Goal: Task Accomplishment & Management: Use online tool/utility

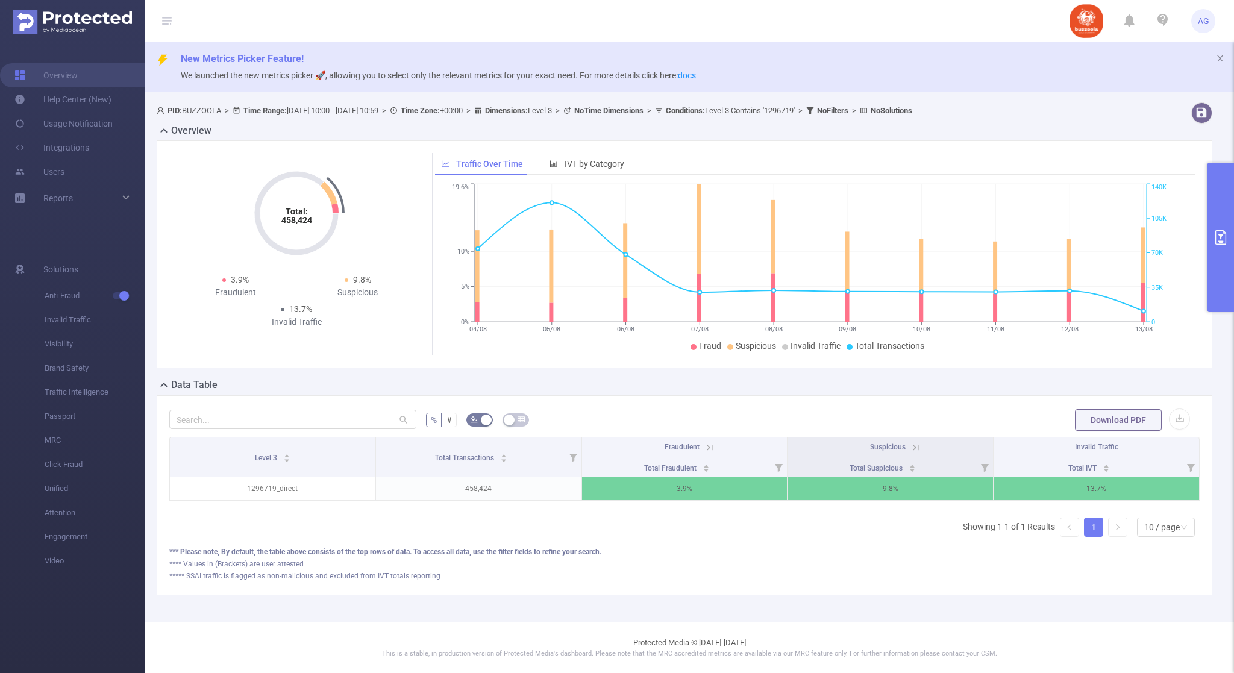
click at [1216, 234] on icon "primary" at bounding box center [1221, 237] width 11 height 14
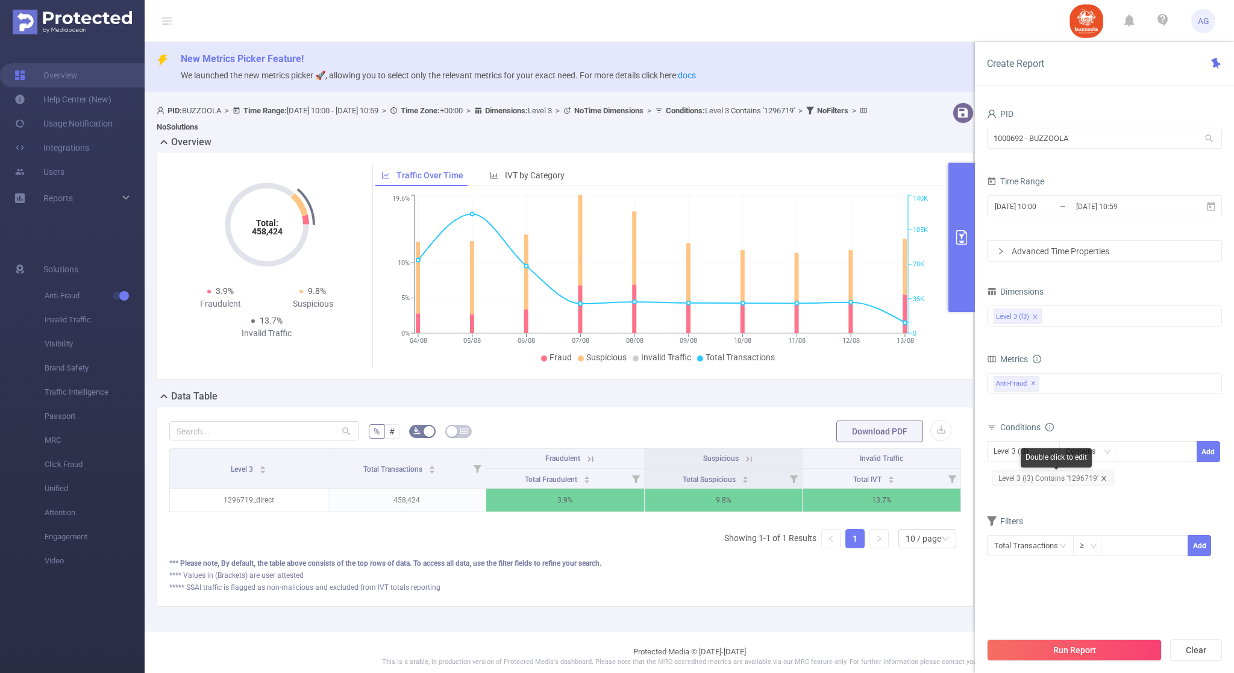
click at [1103, 479] on icon "icon: close" at bounding box center [1104, 478] width 6 height 6
drag, startPoint x: 1134, startPoint y: 463, endPoint x: 1143, endPoint y: 457, distance: 11.1
click at [1134, 463] on div "Level 3 (l3) Contains Add" at bounding box center [1104, 454] width 235 height 27
click at [1145, 452] on div at bounding box center [1156, 452] width 69 height 20
paste input "1244658"
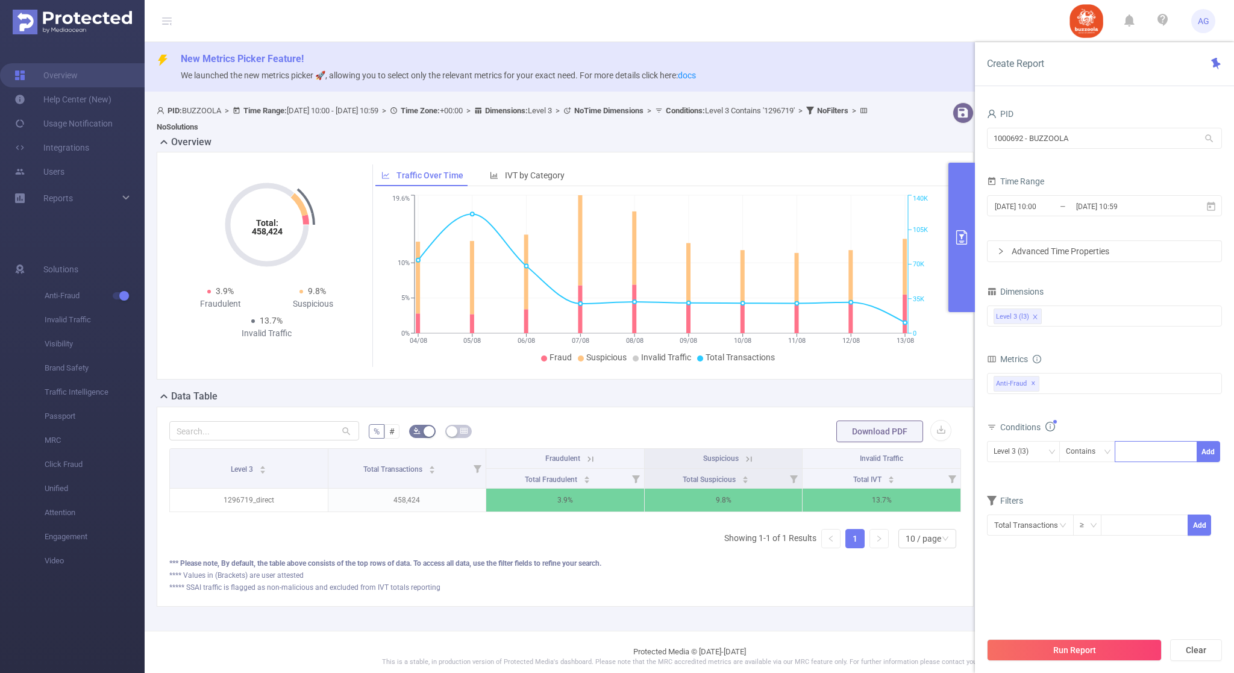
type input "1244658"
click at [1170, 470] on li "1244658" at bounding box center [1157, 477] width 83 height 19
click at [1211, 457] on button "Add" at bounding box center [1209, 451] width 24 height 21
click at [1054, 648] on button "Run Report" at bounding box center [1074, 650] width 175 height 22
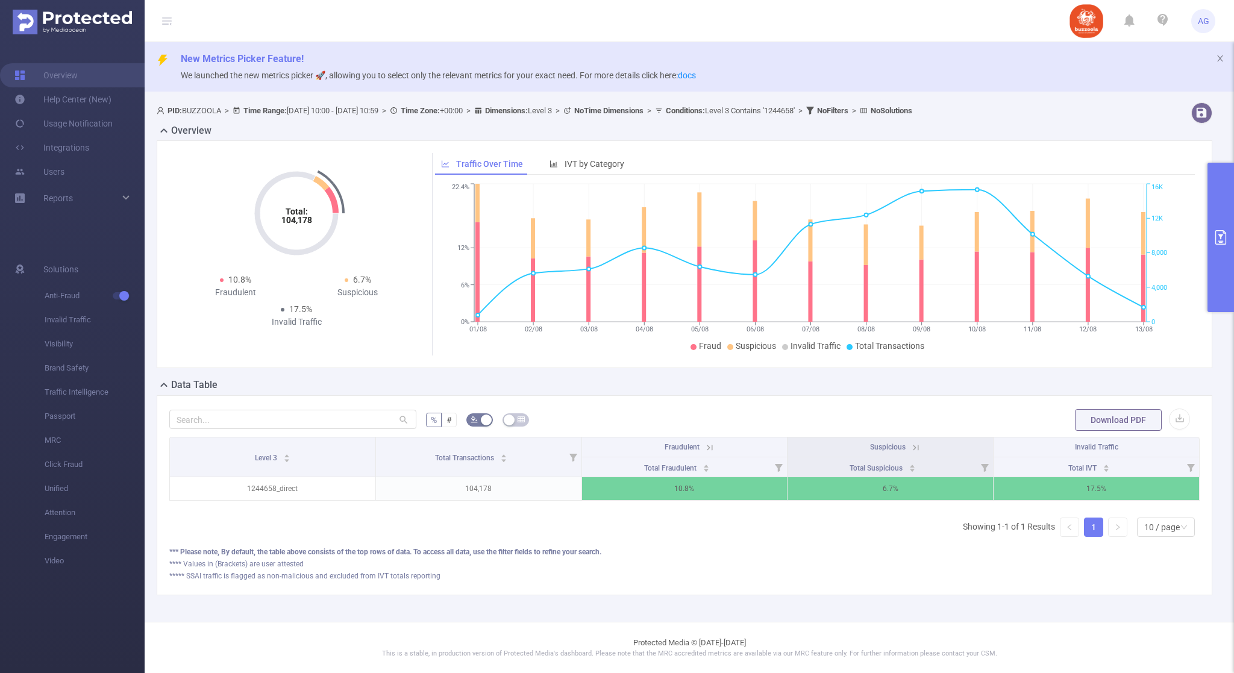
click at [1000, 570] on div "**** Values in (Brackets) are user attested" at bounding box center [684, 564] width 1031 height 11
click at [1228, 248] on button "primary" at bounding box center [1221, 237] width 27 height 149
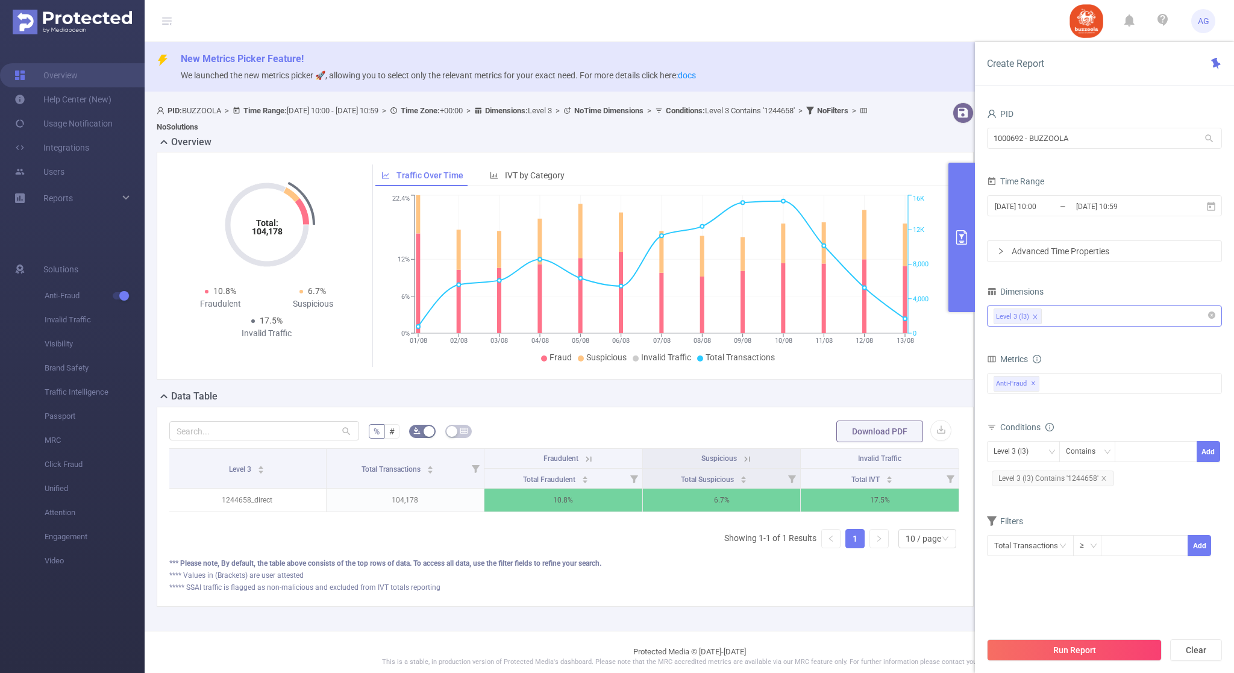
click at [1085, 321] on div "Level 3 (l3)" at bounding box center [1105, 316] width 222 height 20
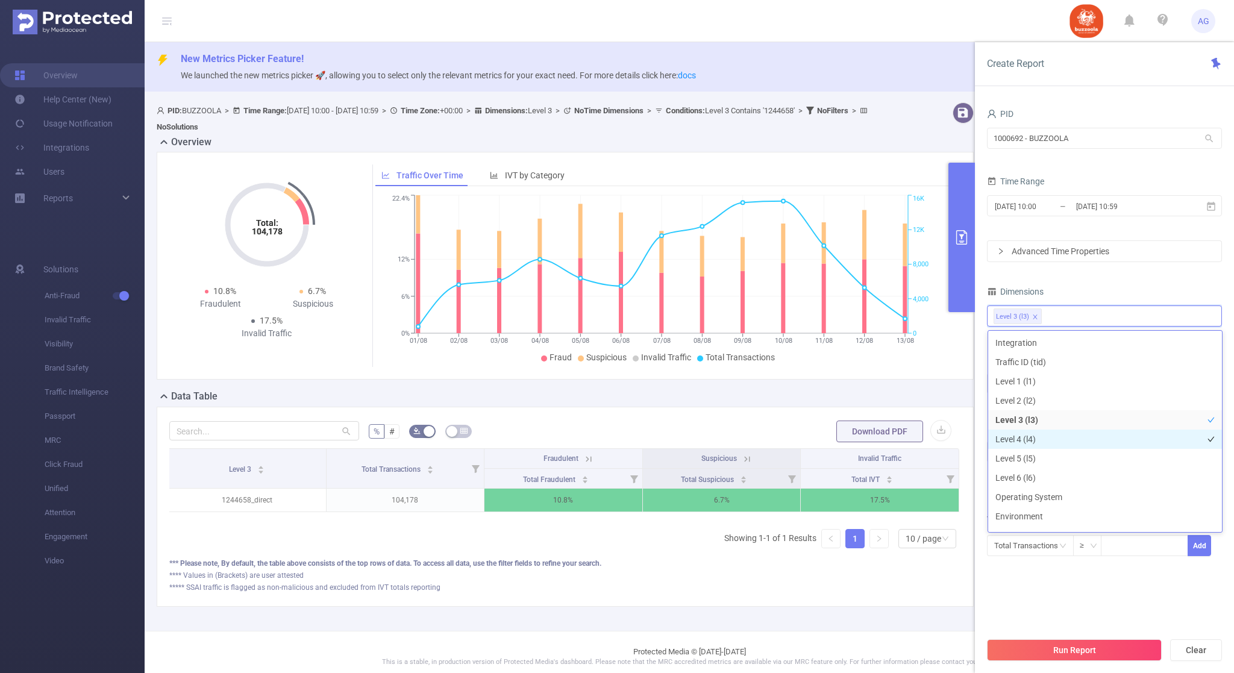
click at [1042, 442] on li "Level 4 (l4)" at bounding box center [1105, 439] width 234 height 19
click at [1048, 651] on button "Run Report" at bounding box center [1074, 650] width 175 height 22
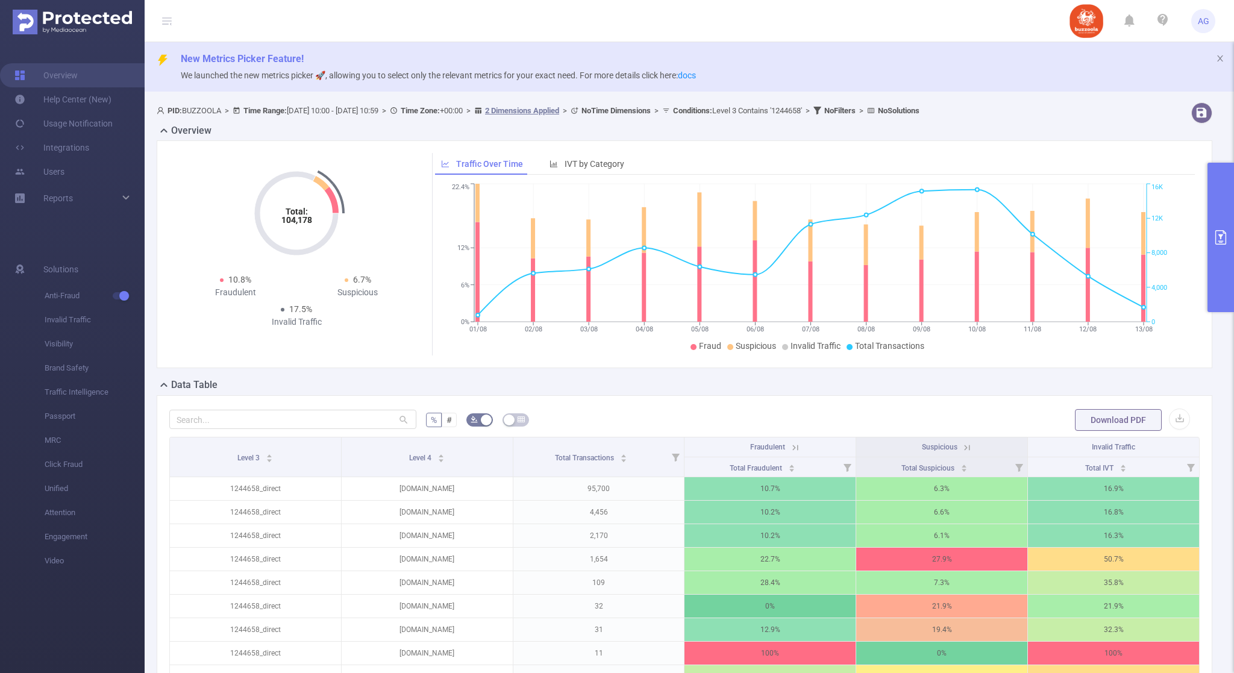
click at [1220, 234] on icon "primary" at bounding box center [1221, 237] width 11 height 14
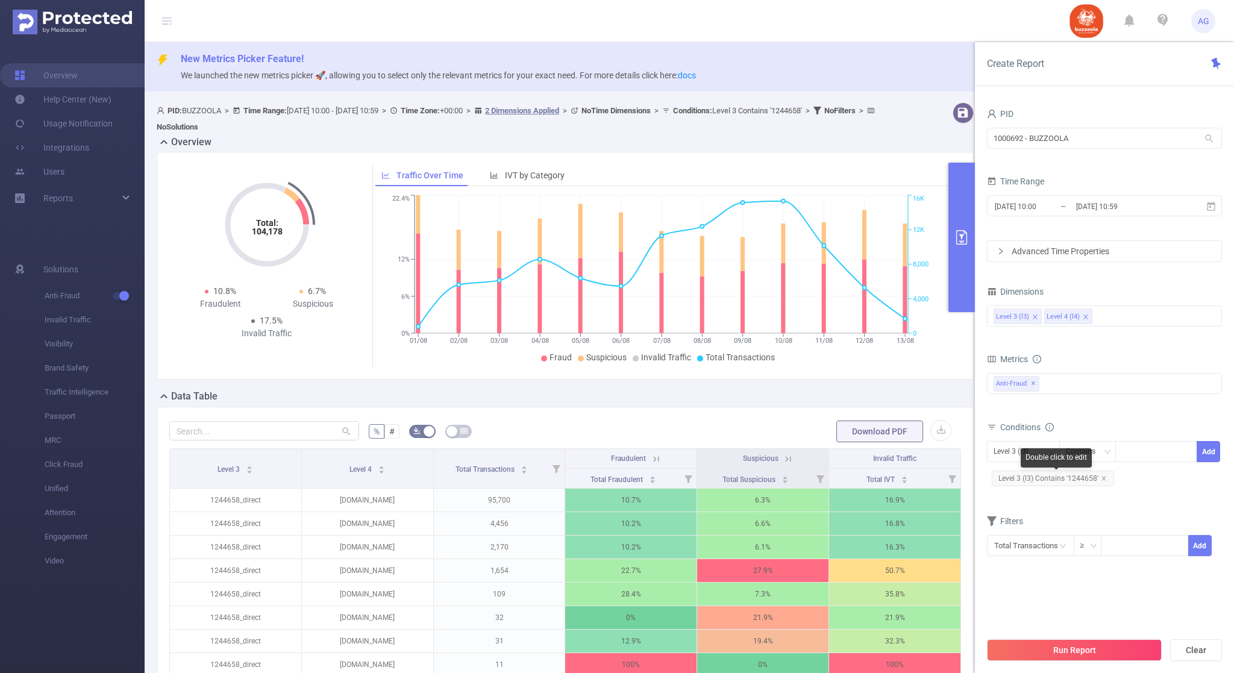
click at [1106, 479] on span "Level 3 (l3) Contains '1244658'" at bounding box center [1053, 479] width 122 height 16
click at [1131, 457] on div at bounding box center [1156, 452] width 69 height 20
click at [1105, 478] on icon "icon: close" at bounding box center [1104, 478] width 6 height 6
click at [1132, 453] on div at bounding box center [1156, 452] width 69 height 20
paste input "1222288"
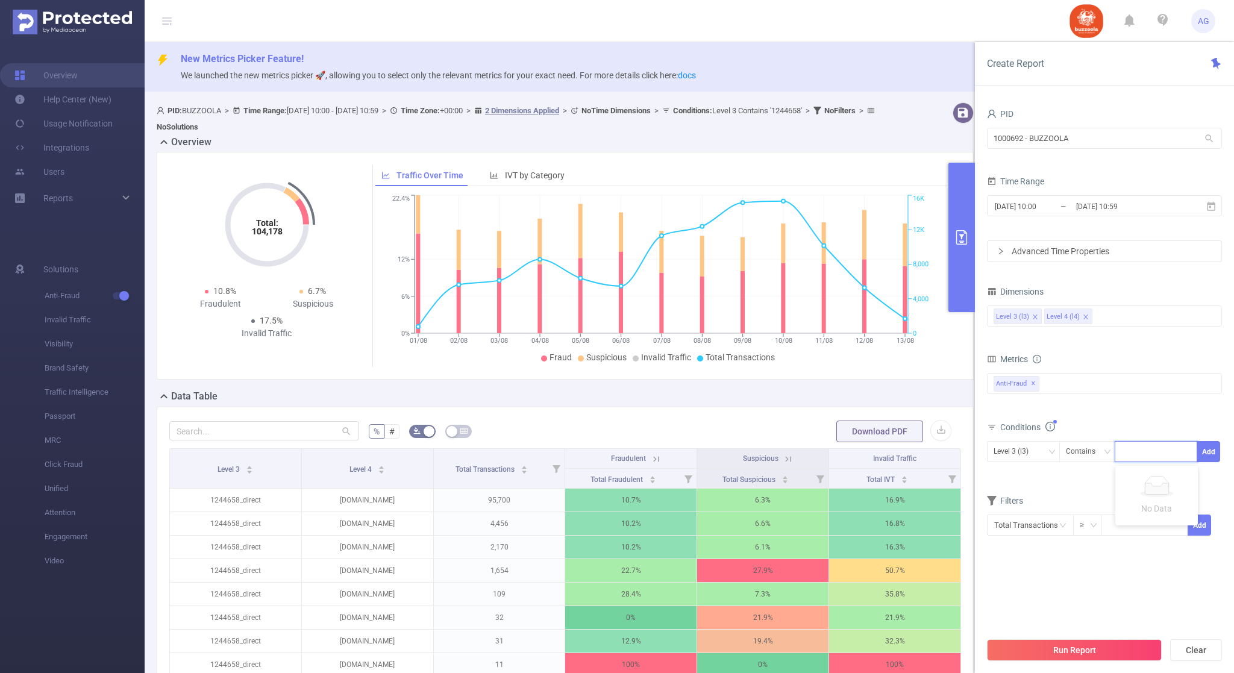
type input "1222288"
click at [1148, 477] on li "1222288" at bounding box center [1157, 477] width 83 height 19
click at [1208, 454] on button "Add" at bounding box center [1209, 451] width 24 height 21
click at [1043, 648] on button "Run Report" at bounding box center [1074, 650] width 175 height 22
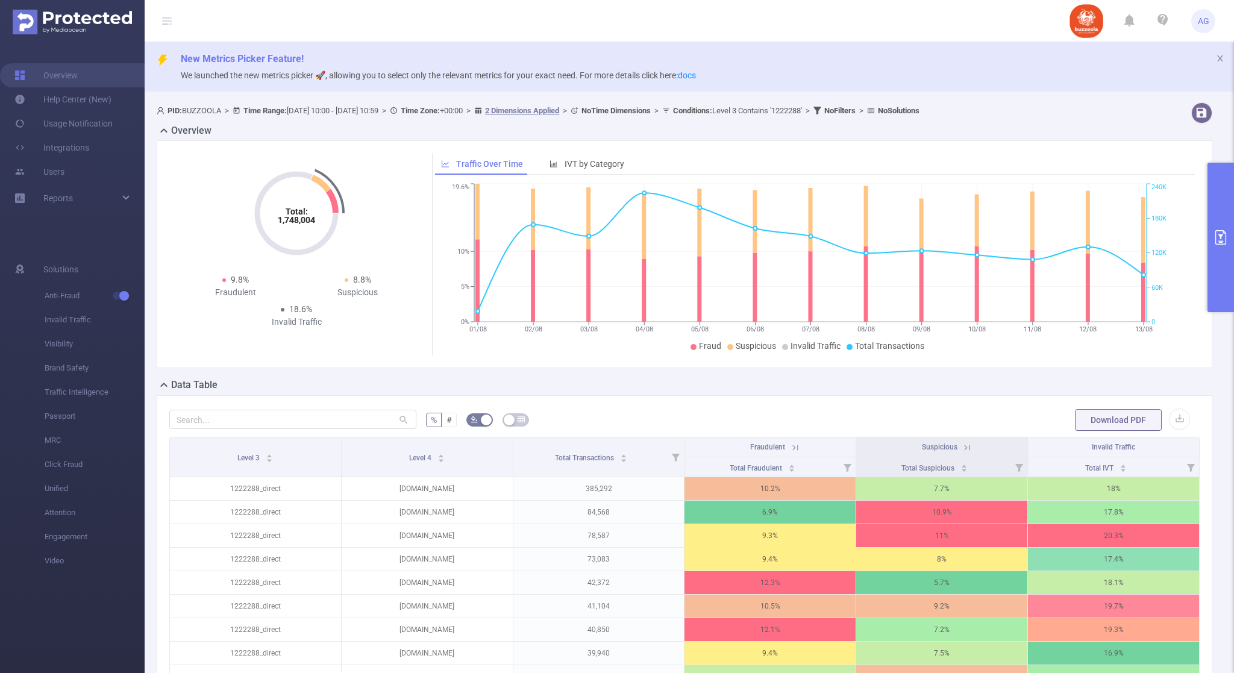
click at [161, 413] on div "% # Download PDF Level 3 Level 4 Total Transactions Fraudulent Suspicious Inval…" at bounding box center [685, 601] width 1056 height 412
click at [1219, 276] on button "primary" at bounding box center [1221, 237] width 27 height 149
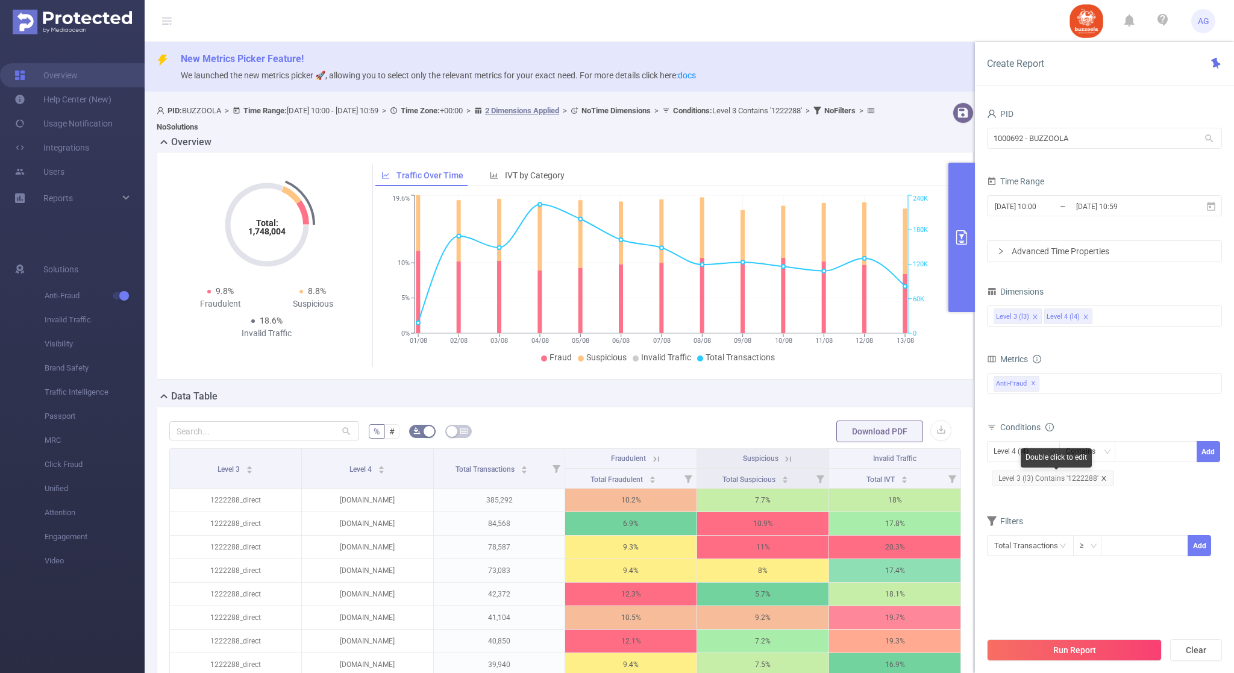
click at [1103, 479] on icon "icon: close" at bounding box center [1104, 478] width 6 height 6
click at [1132, 460] on div at bounding box center [1156, 452] width 69 height 20
paste input "1220639"
type input "1220639"
click at [1154, 477] on li "1220639" at bounding box center [1157, 477] width 83 height 19
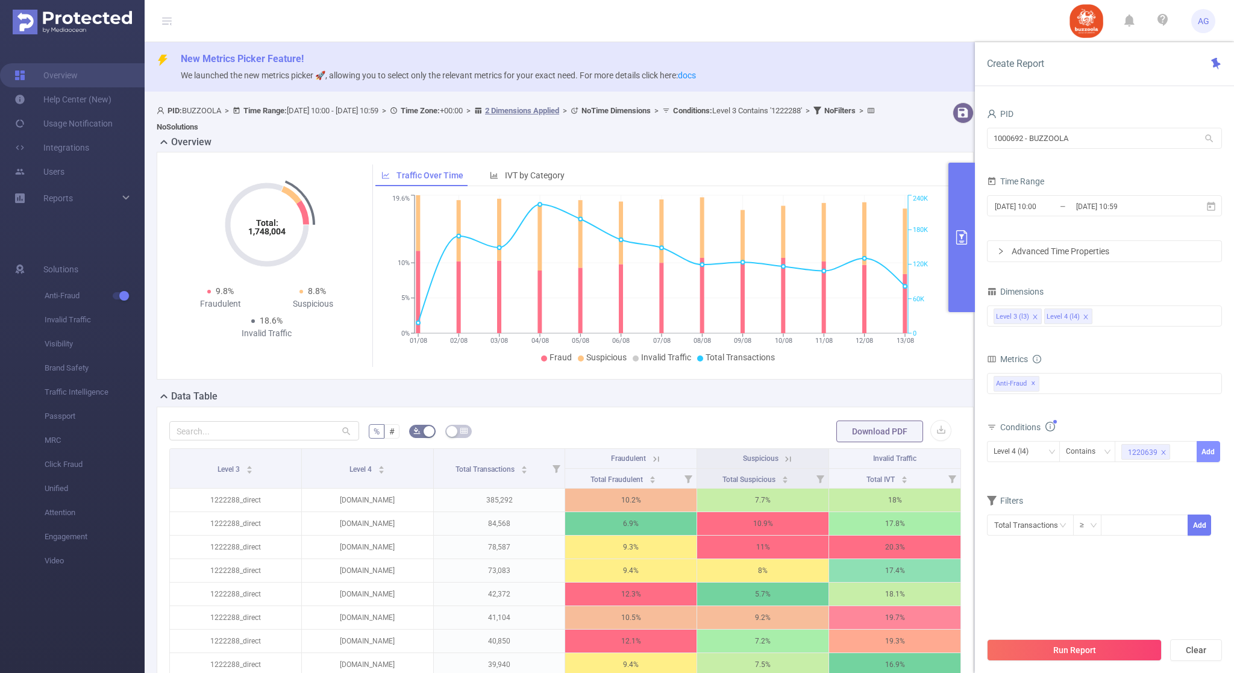
click at [1201, 448] on button "Add" at bounding box center [1209, 451] width 24 height 21
click at [1026, 645] on button "Run Report" at bounding box center [1074, 650] width 175 height 22
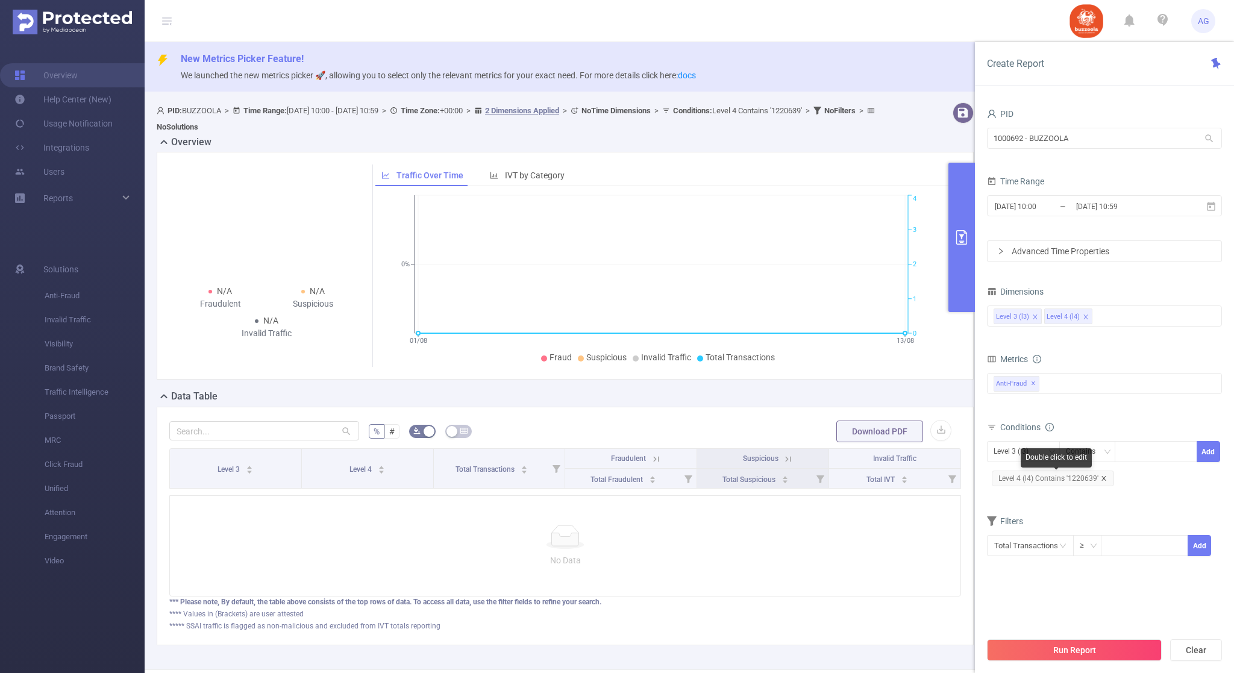
click at [1103, 480] on icon "icon: close" at bounding box center [1104, 478] width 6 height 6
click at [1142, 460] on div at bounding box center [1156, 452] width 69 height 20
paste input "1285152"
type input "1285152"
click at [1143, 472] on li "1285152" at bounding box center [1157, 477] width 83 height 19
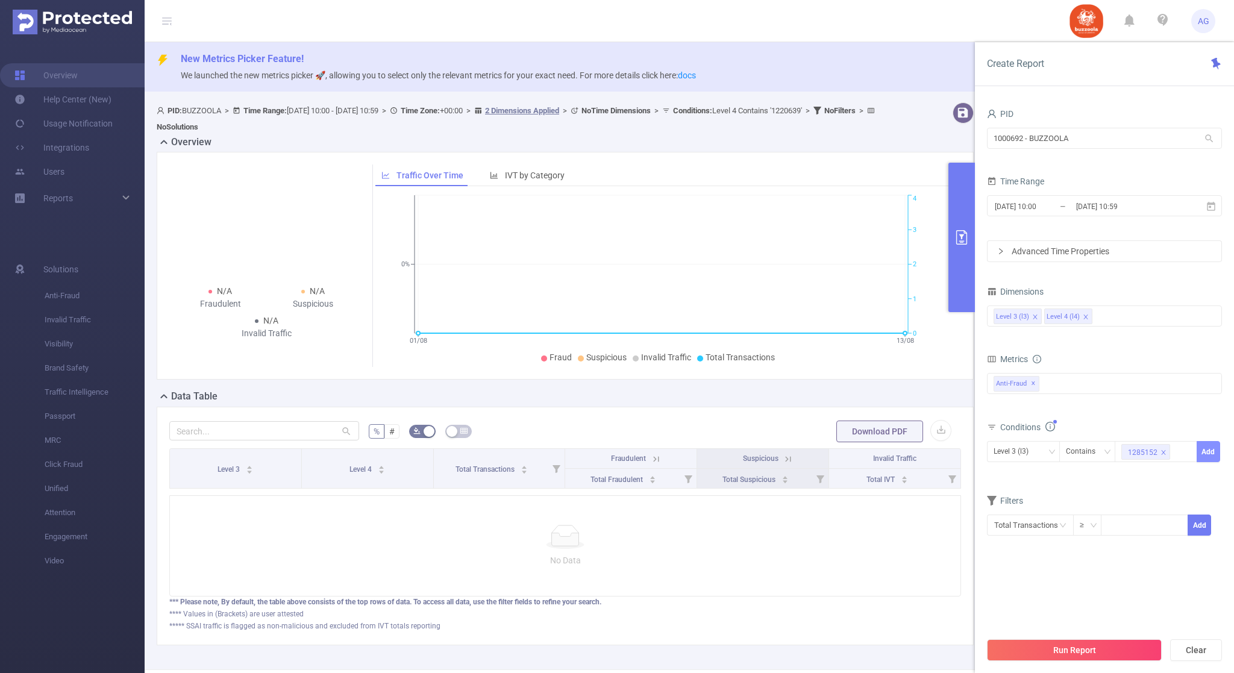
click at [1216, 459] on button "Add" at bounding box center [1209, 451] width 24 height 21
click at [1055, 645] on button "Run Report" at bounding box center [1074, 650] width 175 height 22
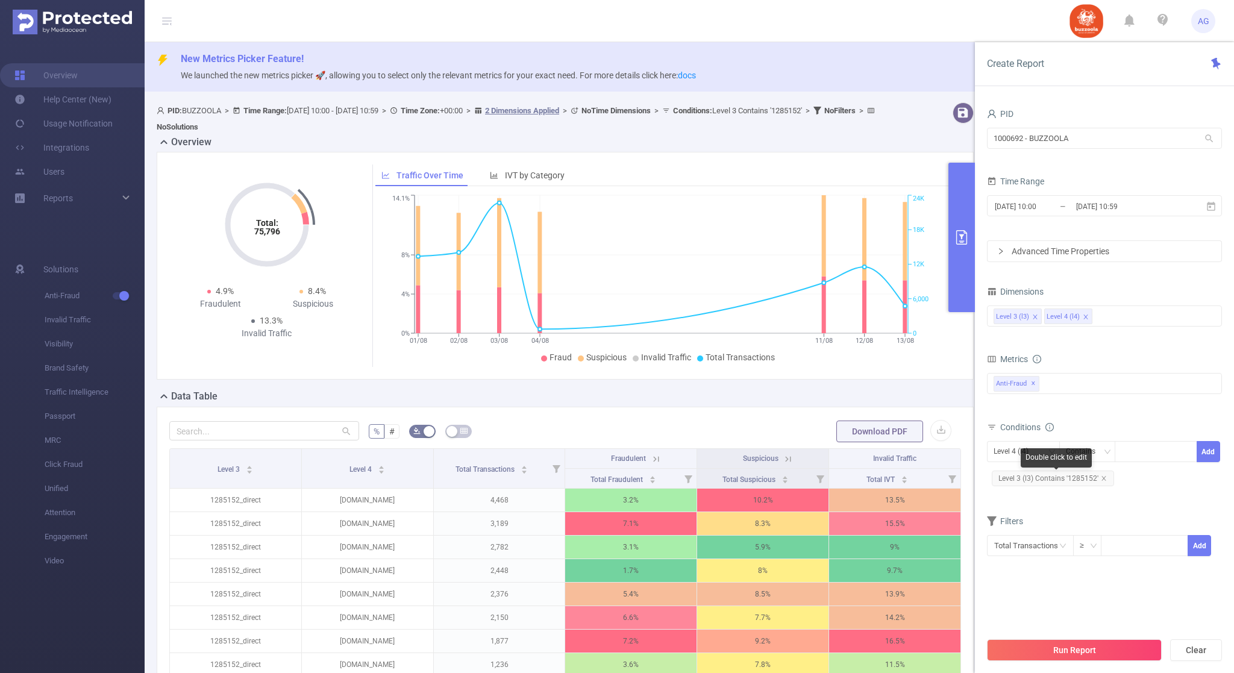
click at [1105, 482] on span "Level 3 (l3) Contains '1285152'" at bounding box center [1053, 479] width 122 height 16
click at [1130, 459] on div at bounding box center [1156, 452] width 69 height 20
click at [1101, 480] on icon "icon: close" at bounding box center [1104, 478] width 6 height 6
click at [1125, 460] on input at bounding box center [1124, 452] width 5 height 16
paste input "1244658"
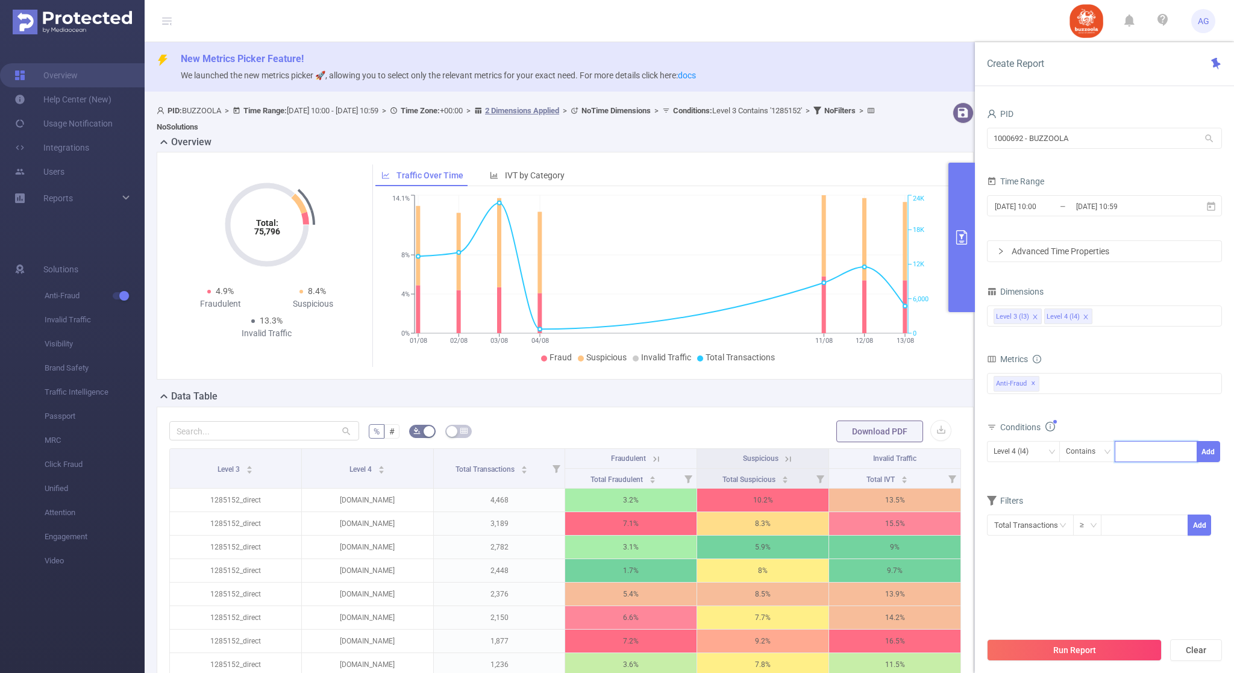
type input "1244658"
click at [1135, 474] on li "1244658" at bounding box center [1157, 477] width 83 height 19
click at [1206, 452] on button "Add" at bounding box center [1209, 451] width 24 height 21
click at [1101, 647] on button "Run Report" at bounding box center [1074, 650] width 175 height 22
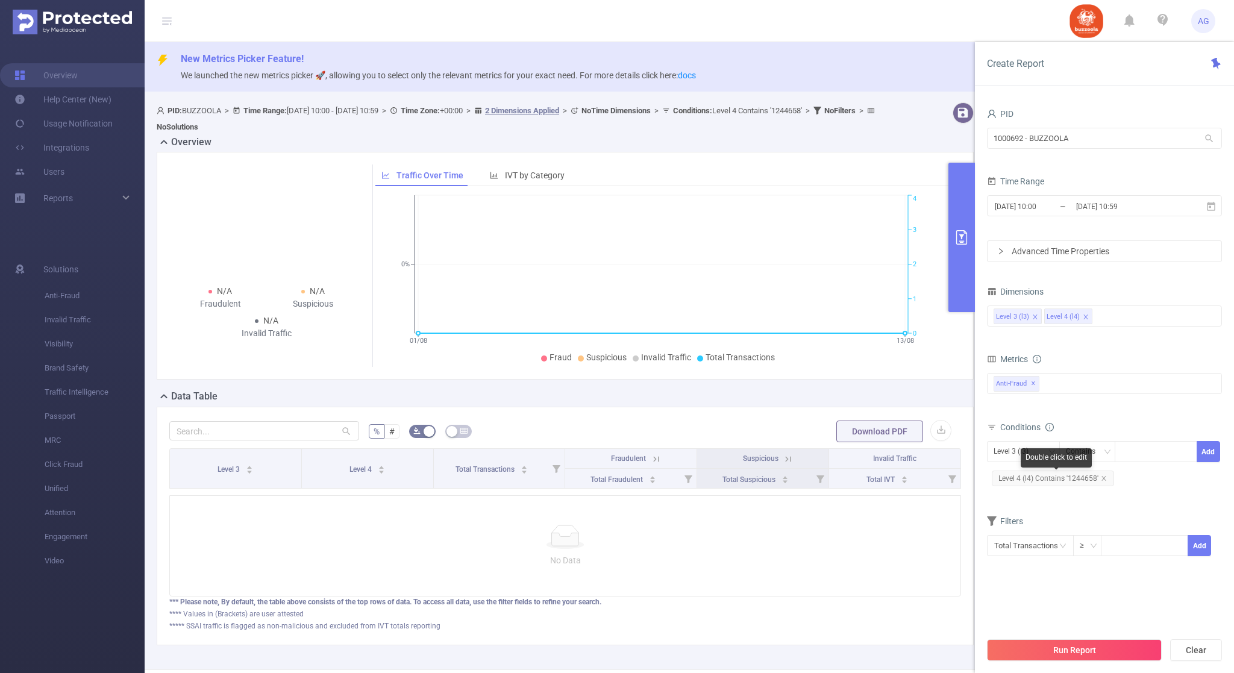
click at [1102, 475] on span "Level 4 (l4) Contains '1244658'" at bounding box center [1053, 479] width 122 height 16
click at [1107, 479] on span "Level 4 (l4) Contains '1244658'" at bounding box center [1053, 479] width 122 height 16
click at [1104, 479] on icon "icon: close" at bounding box center [1104, 478] width 6 height 6
click at [1138, 450] on div at bounding box center [1156, 452] width 69 height 20
paste input "1222288"
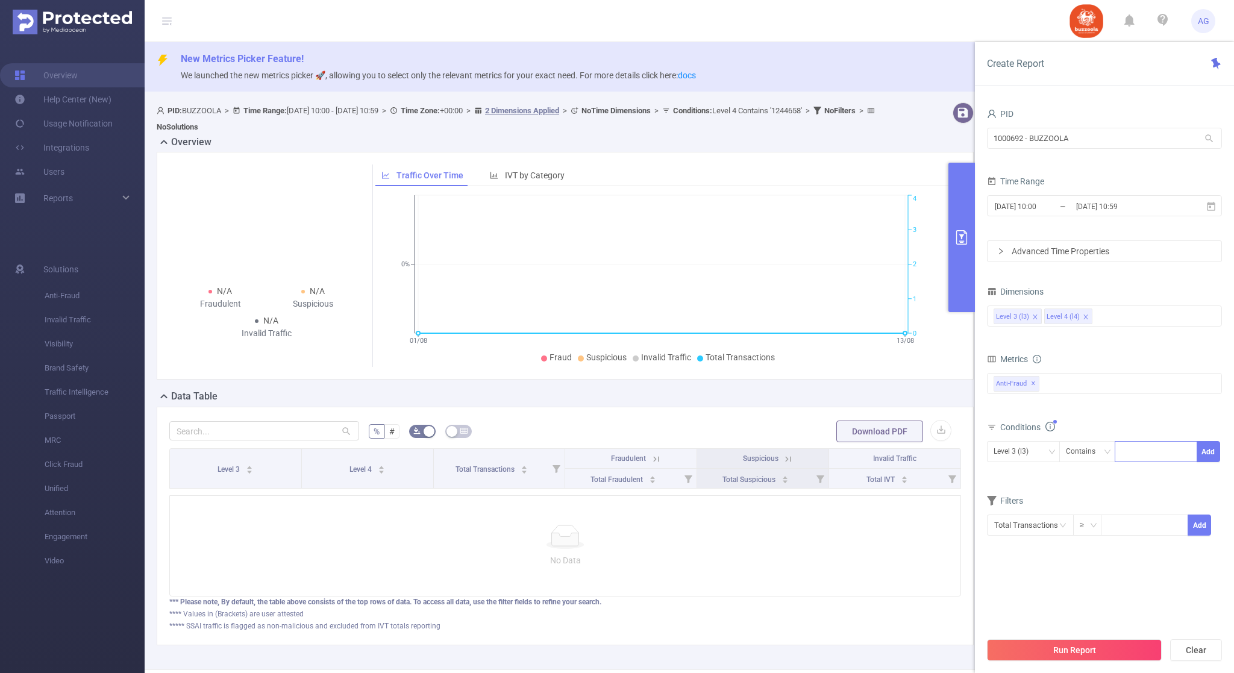
type input "1222288"
click at [1156, 477] on li "1222288" at bounding box center [1157, 477] width 83 height 19
click at [1204, 458] on button "Add" at bounding box center [1209, 451] width 24 height 21
click at [1072, 653] on button "Run Report" at bounding box center [1074, 650] width 175 height 22
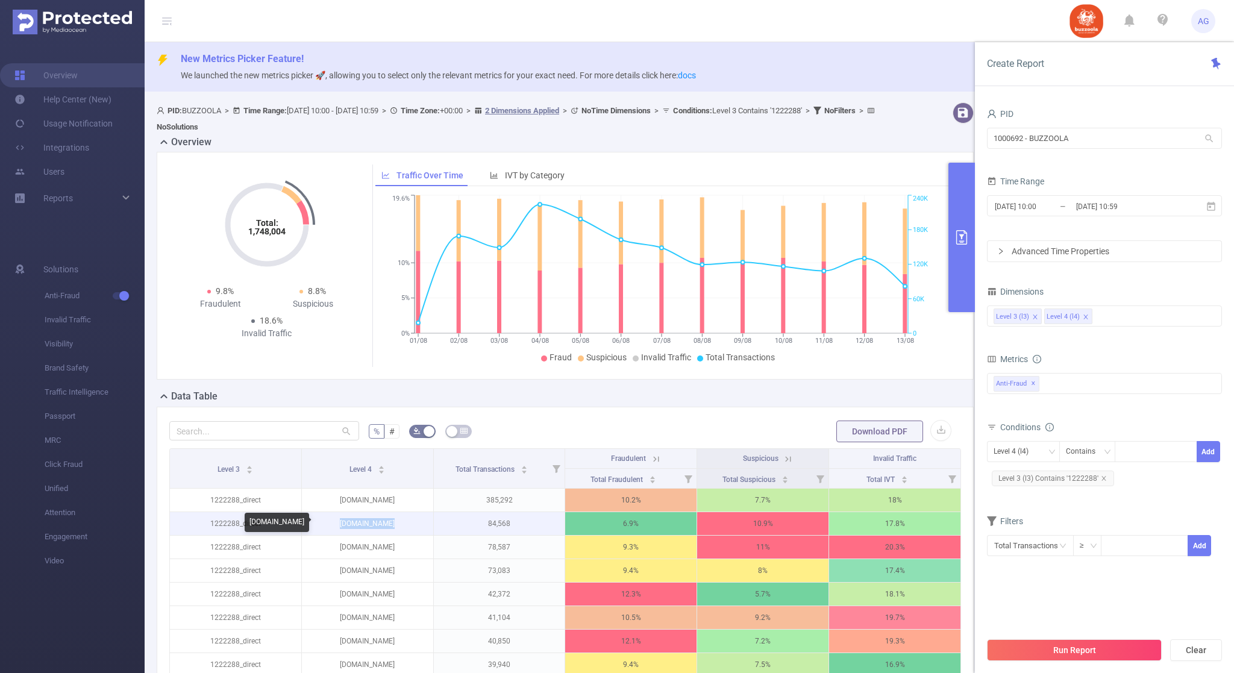
drag, startPoint x: 387, startPoint y: 525, endPoint x: 339, endPoint y: 527, distance: 47.7
click at [339, 527] on p "[DOMAIN_NAME]" at bounding box center [367, 523] width 131 height 23
copy p "[DOMAIN_NAME]"
click at [1106, 480] on span "Level 3 (l3) Contains '1222288'" at bounding box center [1053, 479] width 122 height 16
click at [1140, 457] on div at bounding box center [1156, 452] width 69 height 20
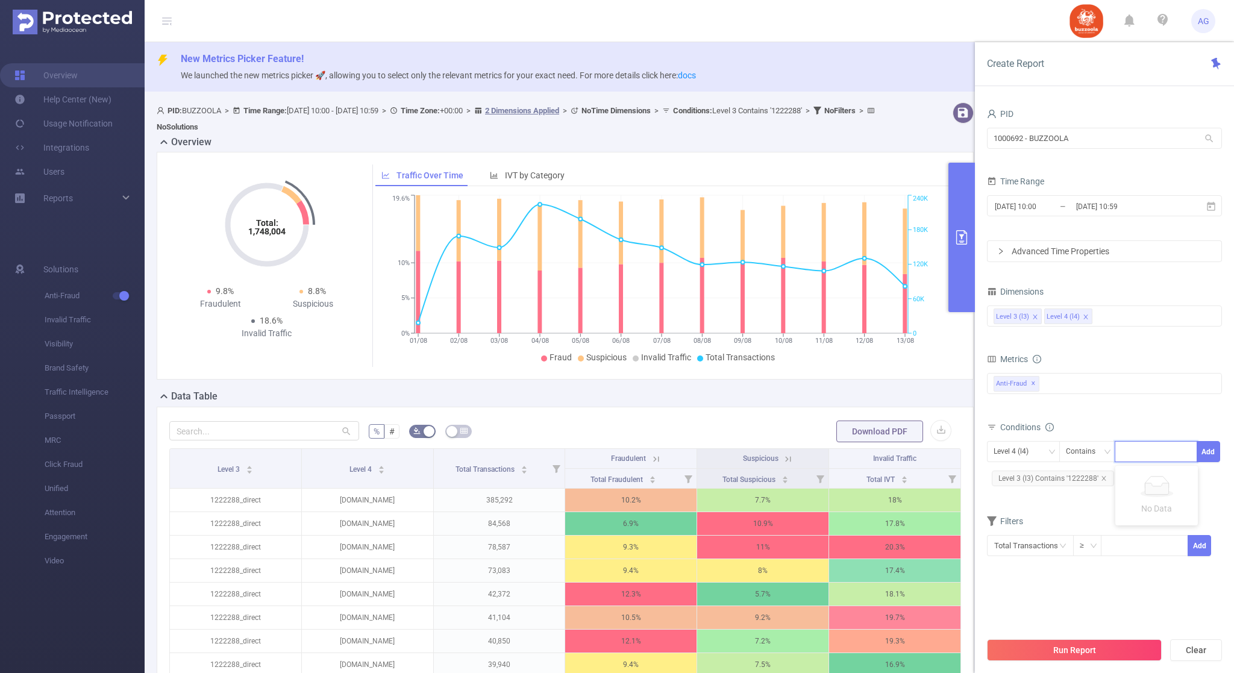
paste input "1219150"
type input "1219150"
click at [1103, 479] on icon "icon: close" at bounding box center [1104, 478] width 6 height 6
click at [1213, 450] on button "Add" at bounding box center [1209, 451] width 24 height 21
click at [1071, 648] on button "Run Report" at bounding box center [1074, 650] width 175 height 22
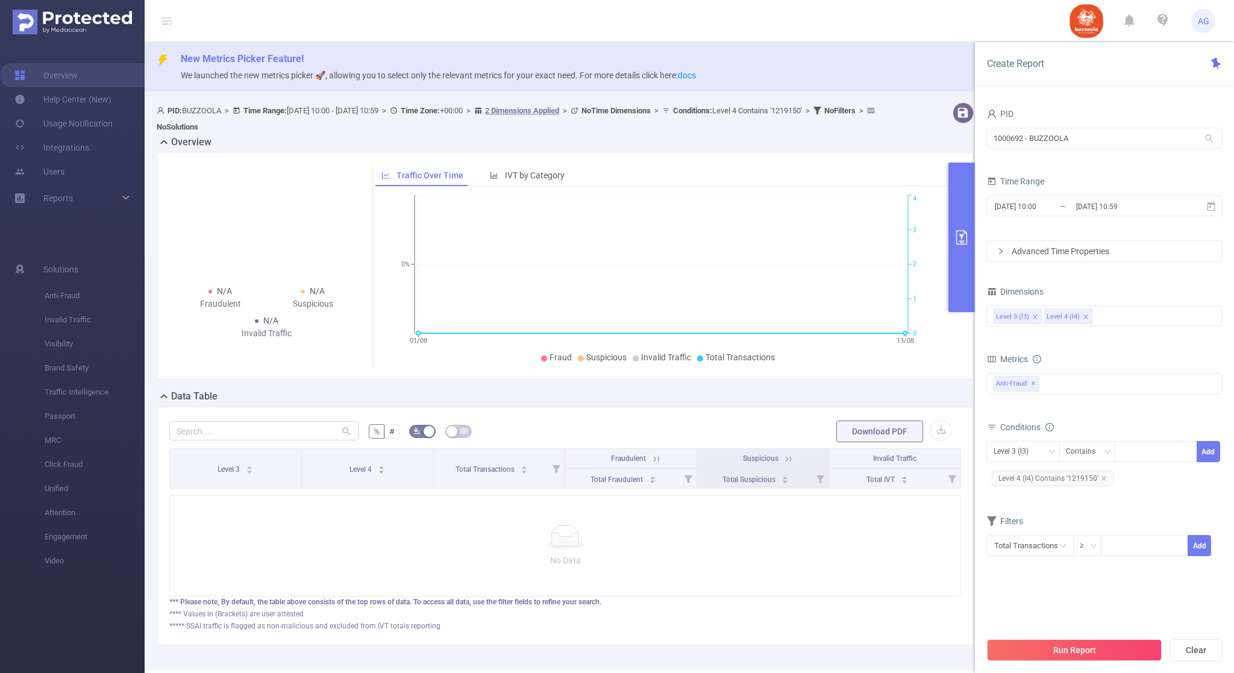
click at [945, 24] on header "AG" at bounding box center [617, 21] width 1234 height 42
click at [1103, 480] on icon "icon: close" at bounding box center [1104, 478] width 6 height 6
click at [1131, 459] on div at bounding box center [1156, 452] width 69 height 20
paste input "1219150"
type input "1219150"
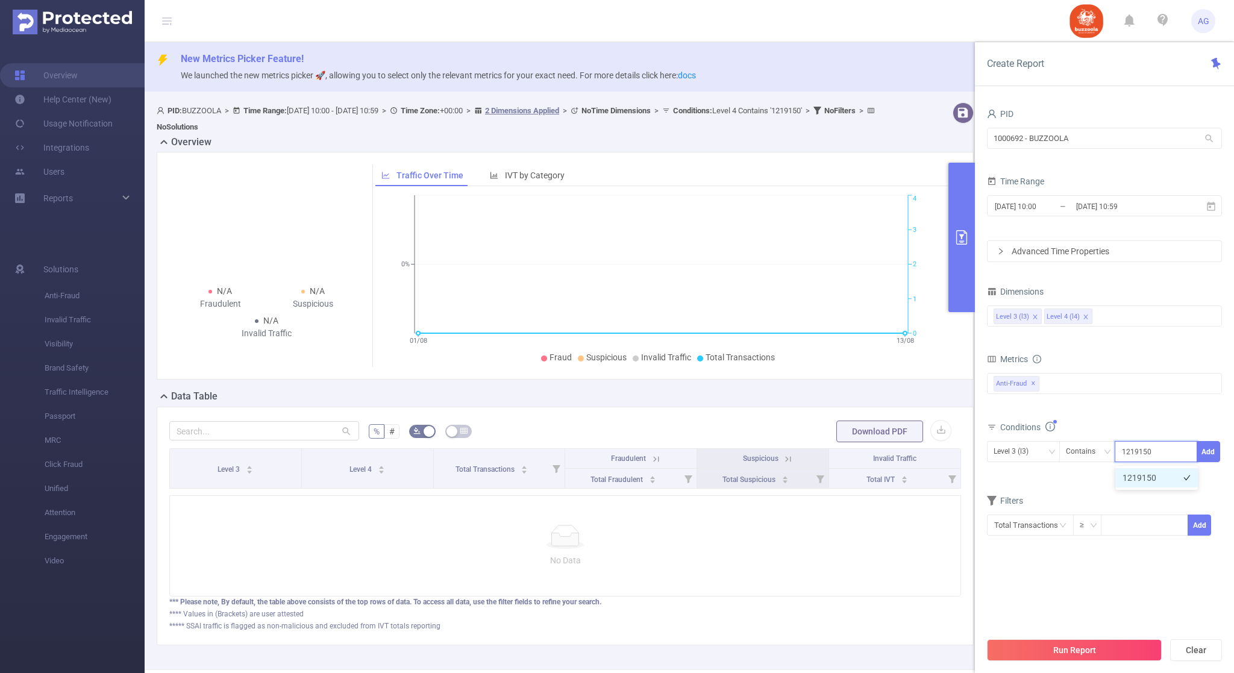
click at [1145, 475] on li "1219150" at bounding box center [1157, 477] width 83 height 19
click at [1207, 453] on button "Add" at bounding box center [1209, 451] width 24 height 21
click at [1037, 642] on button "Run Report" at bounding box center [1074, 650] width 175 height 22
